Goal: Information Seeking & Learning: Learn about a topic

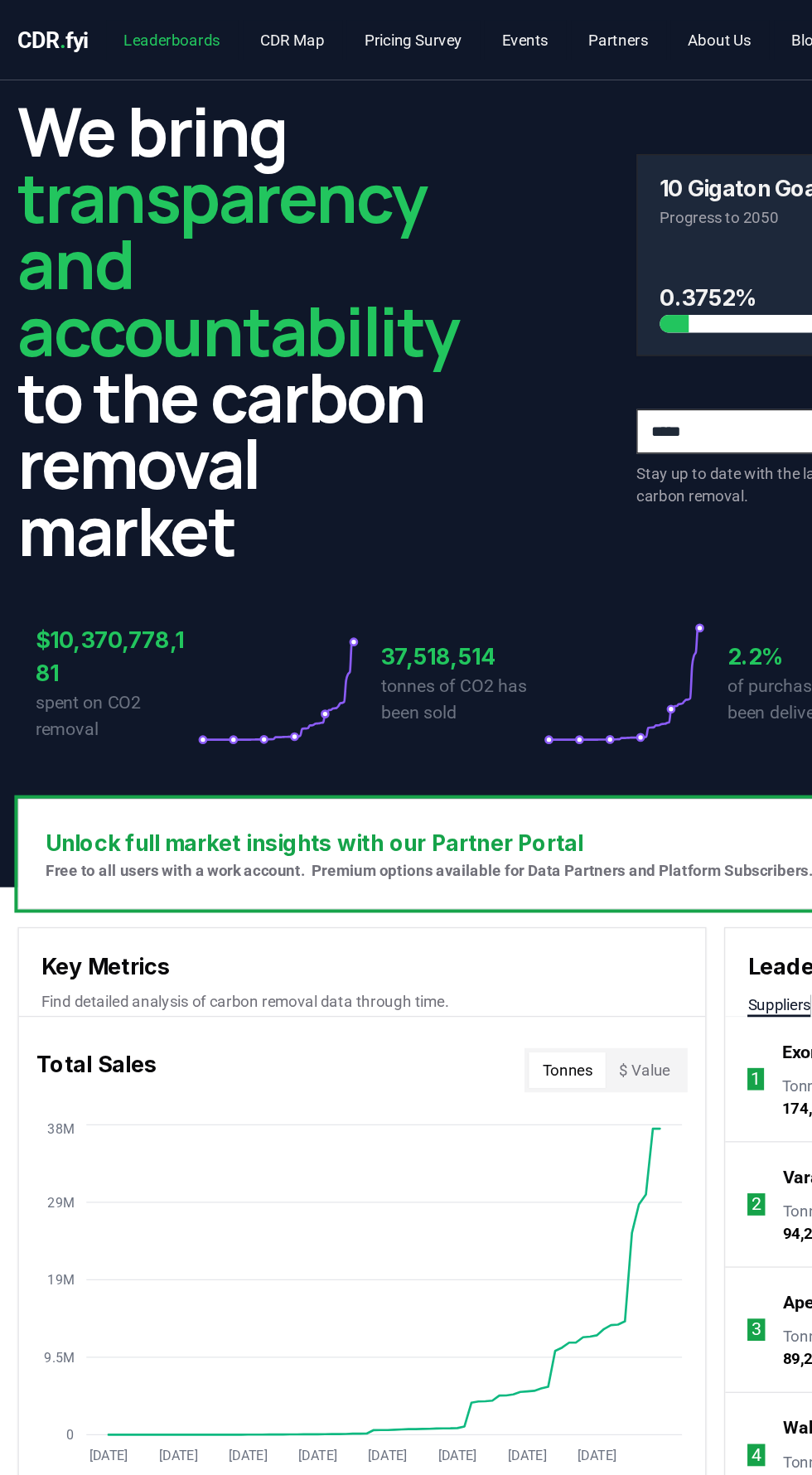
click at [127, 32] on link "Leaderboards" at bounding box center [128, 30] width 98 height 30
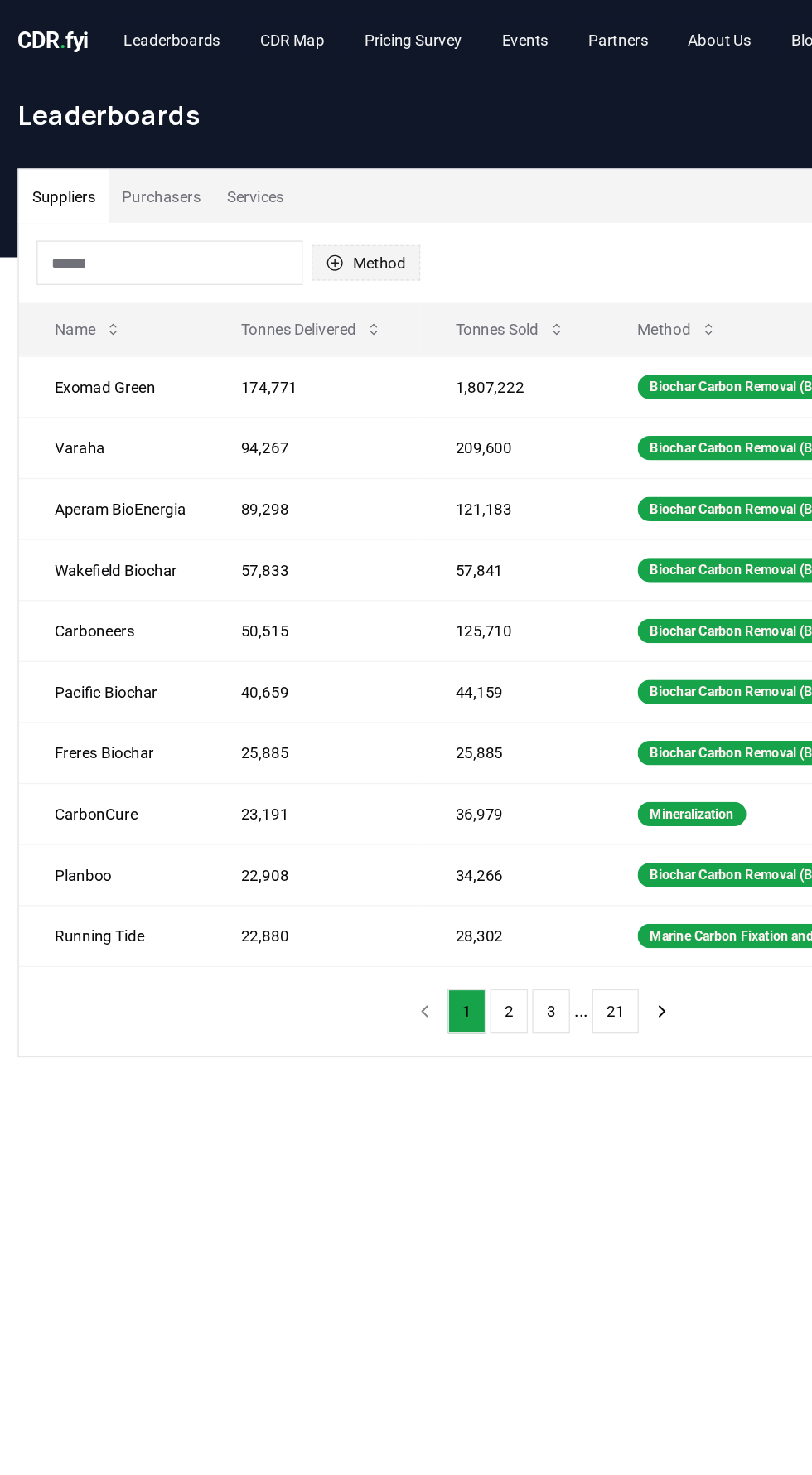
click at [273, 198] on button "Method" at bounding box center [273, 197] width 81 height 26
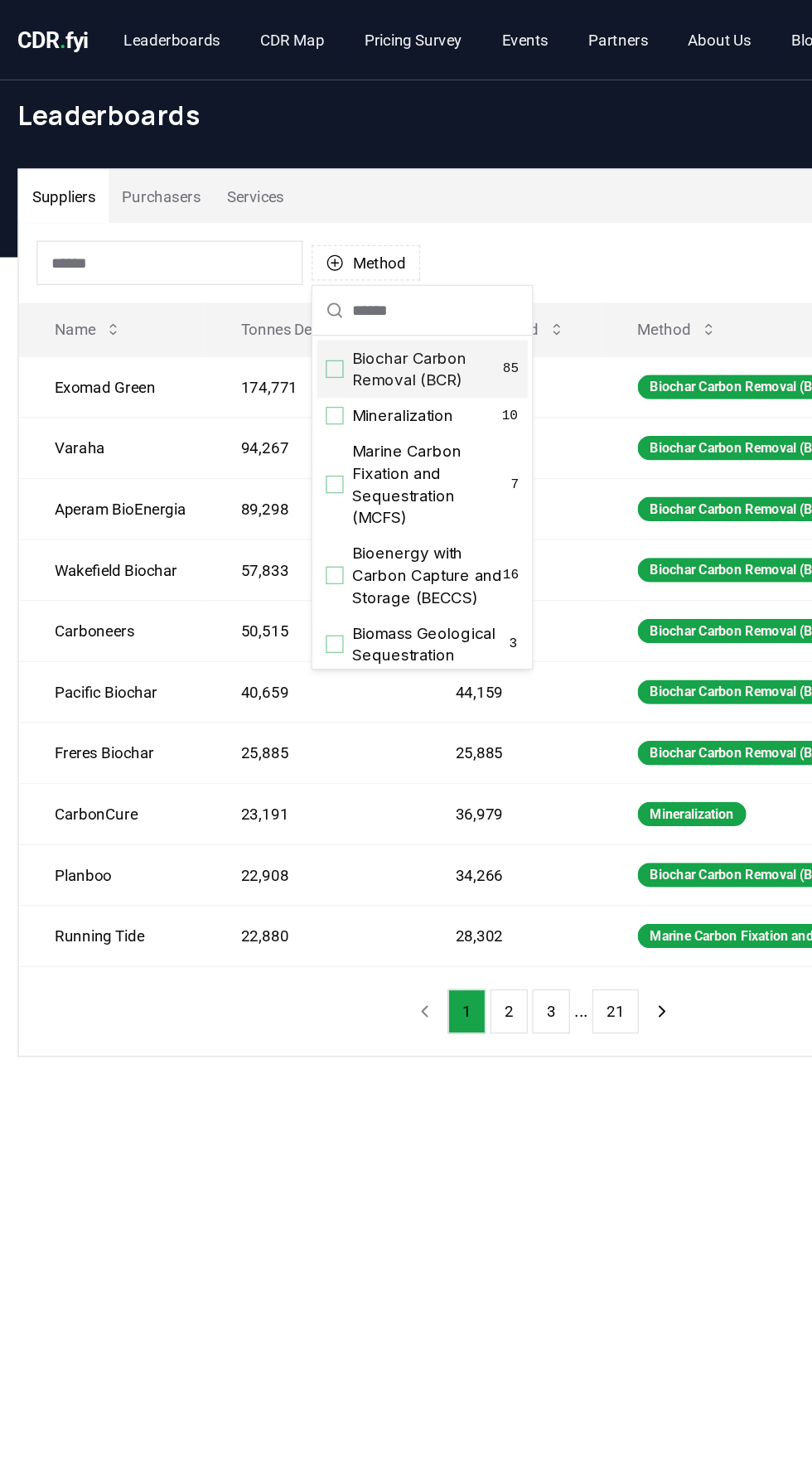
click at [498, 194] on div "Method" at bounding box center [406, 197] width 784 height 60
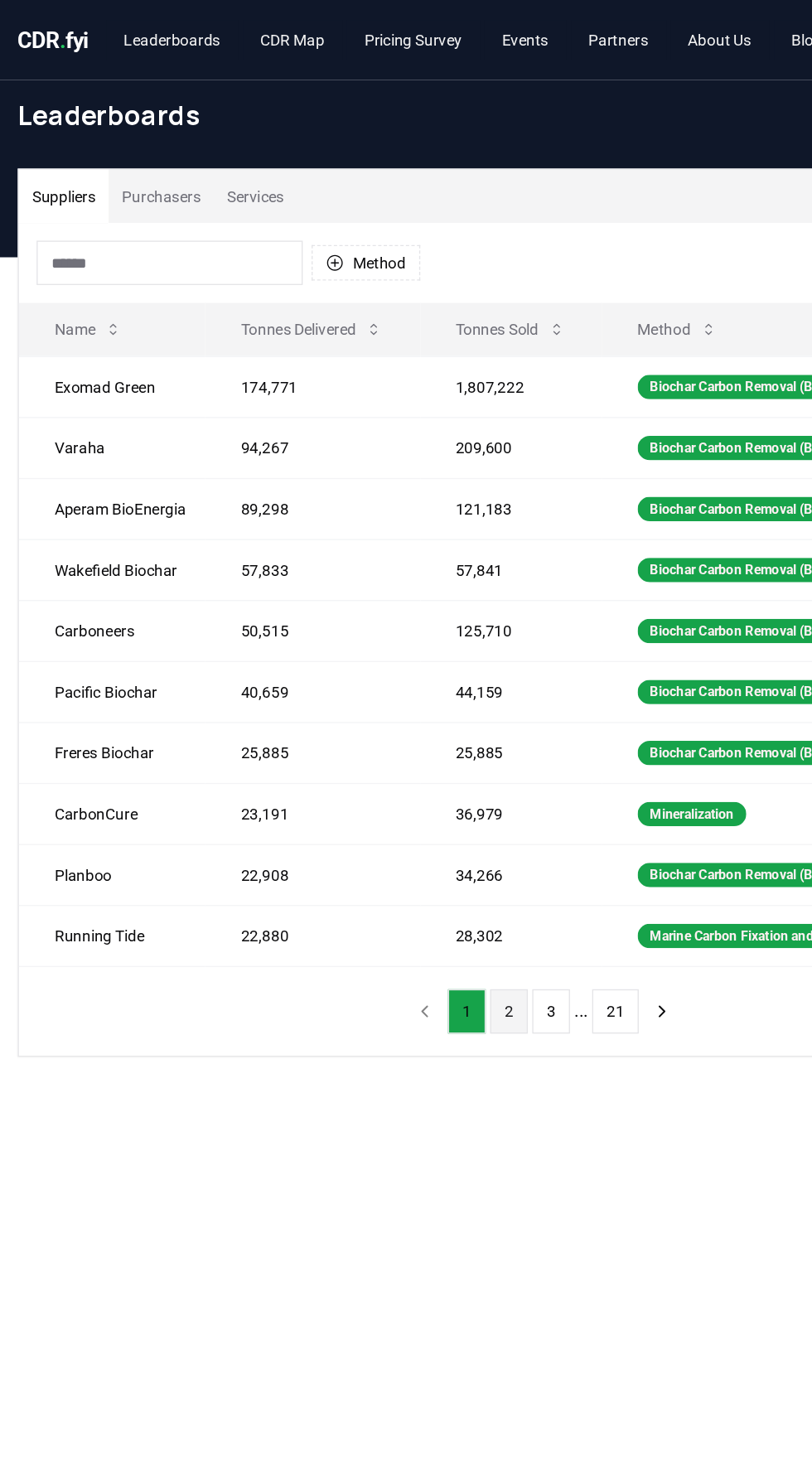
click at [379, 750] on button "2" at bounding box center [380, 755] width 28 height 33
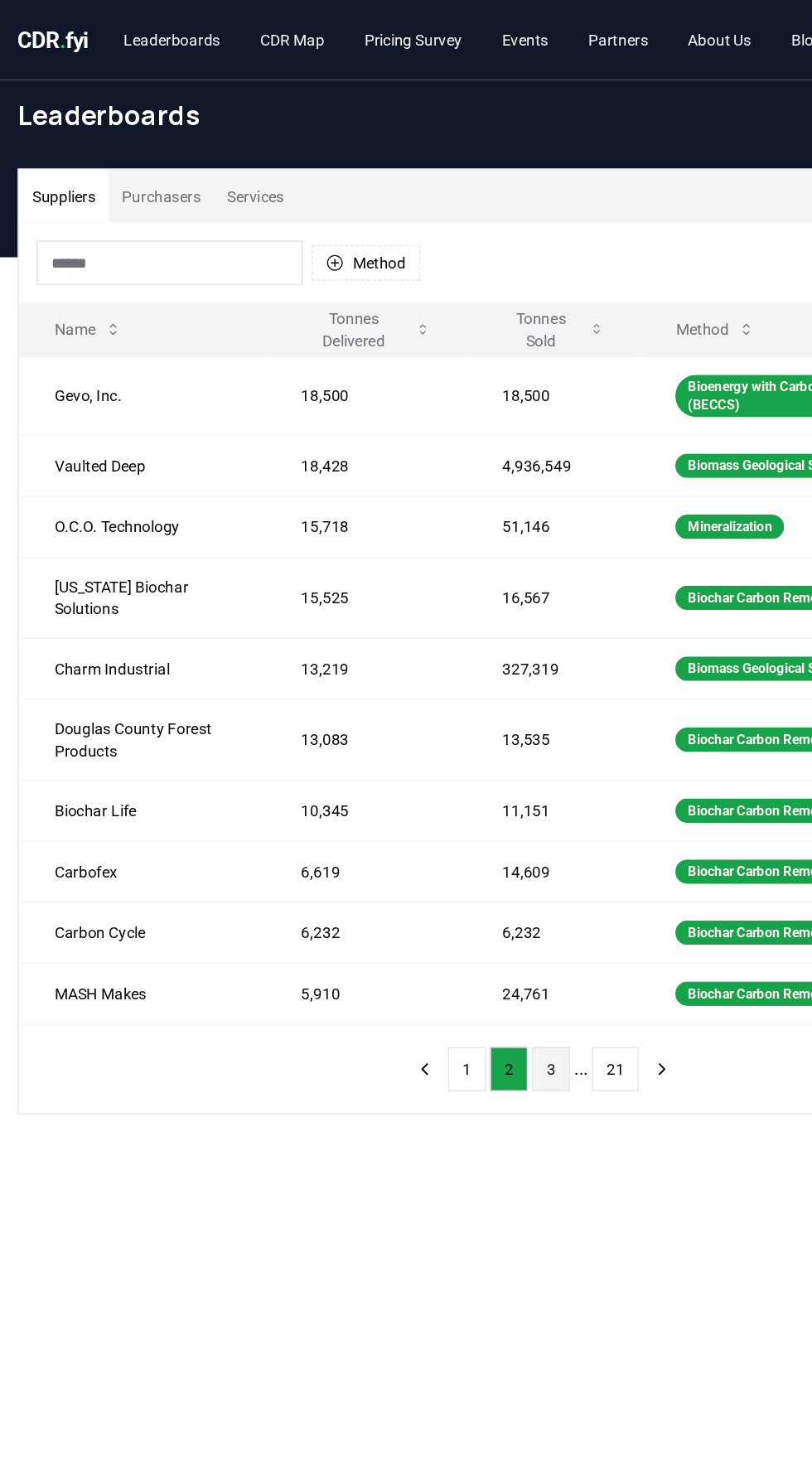
click at [411, 782] on button "3" at bounding box center [412, 798] width 28 height 33
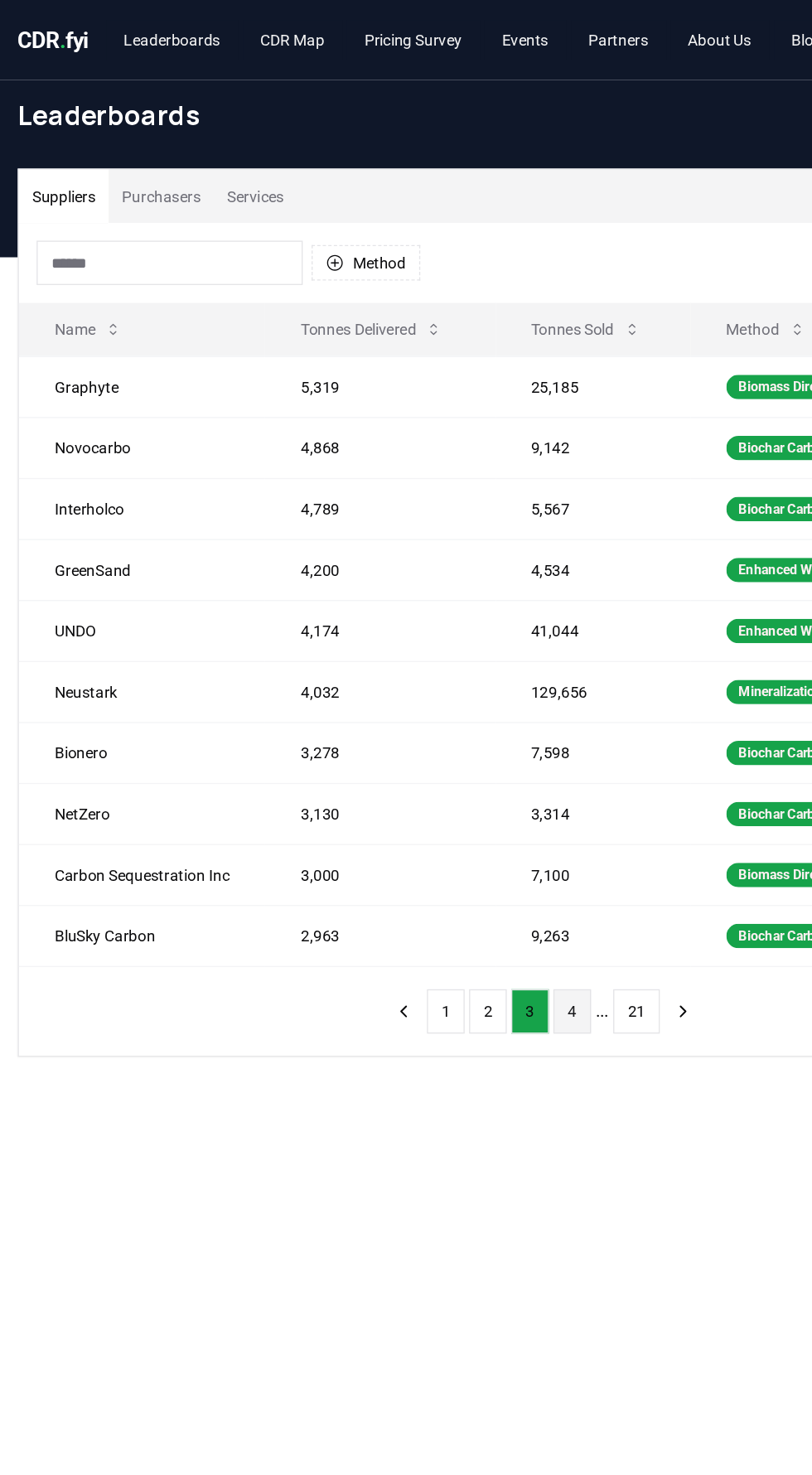
click at [426, 751] on button "4" at bounding box center [428, 755] width 28 height 33
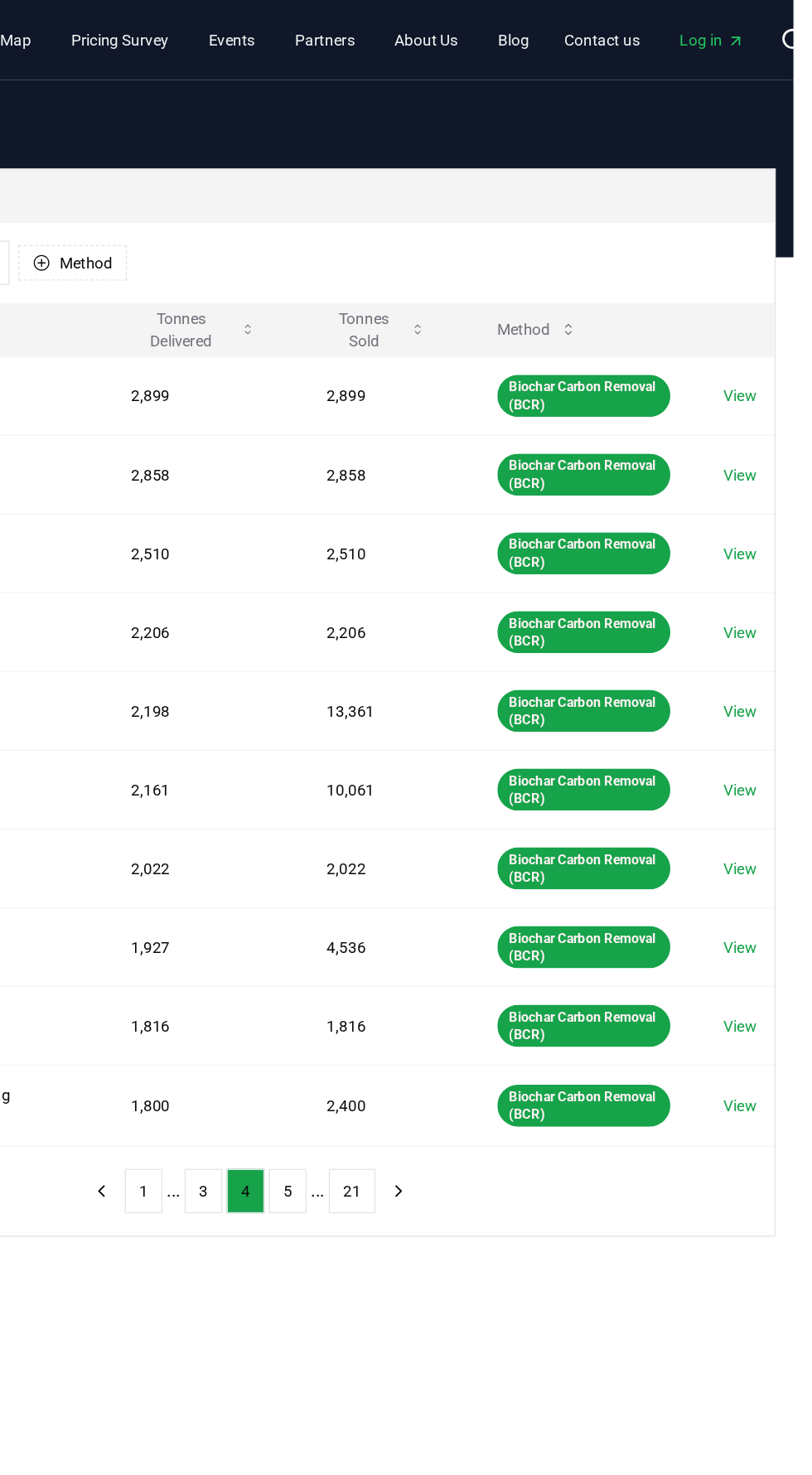
click at [746, 37] on span "Log in" at bounding box center [751, 30] width 48 height 17
